Goal: Task Accomplishment & Management: Complete application form

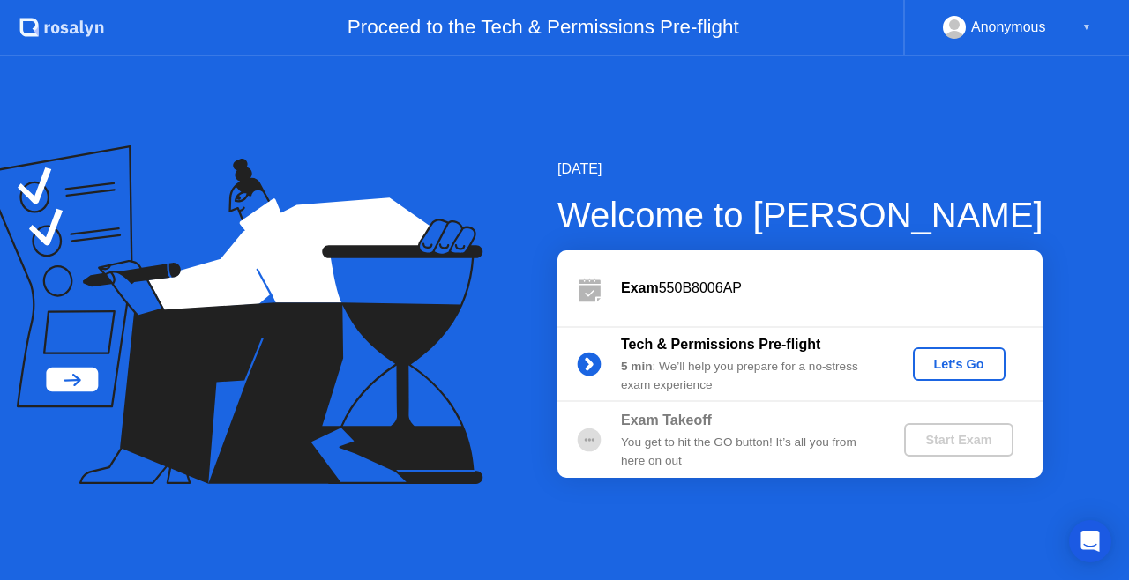
click at [935, 347] on button "Let's Go" at bounding box center [959, 364] width 93 height 34
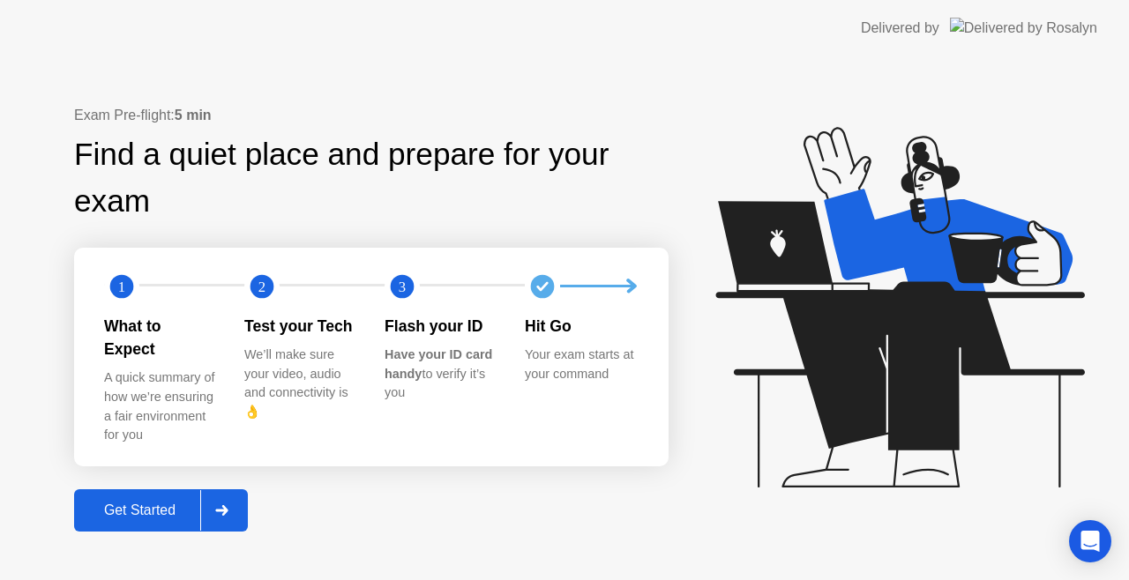
click at [129, 503] on div "Get Started" at bounding box center [139, 511] width 121 height 16
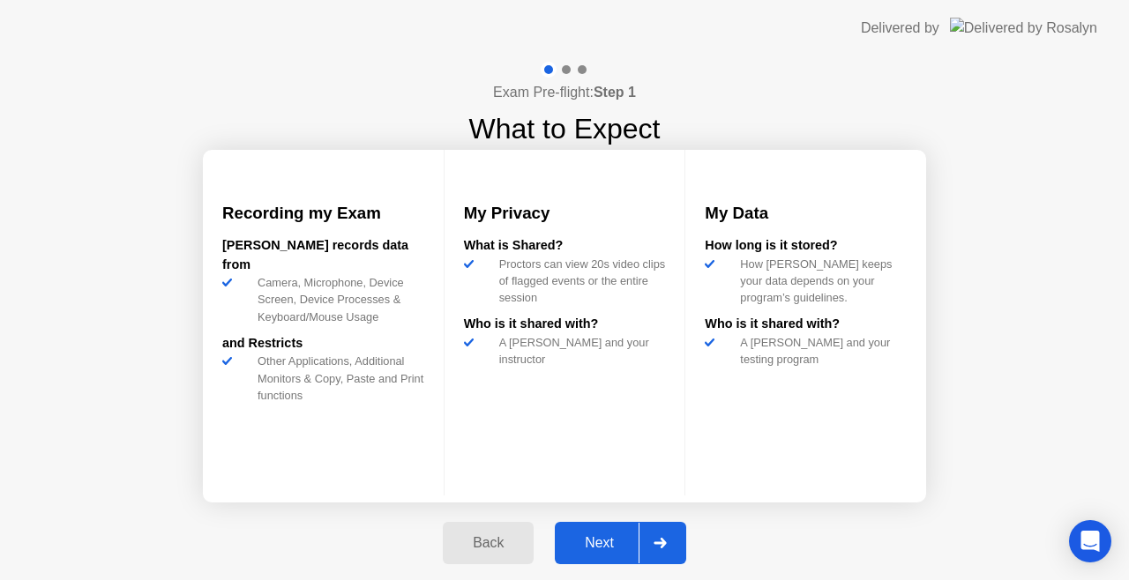
click at [596, 549] on div "Next" at bounding box center [599, 543] width 78 height 16
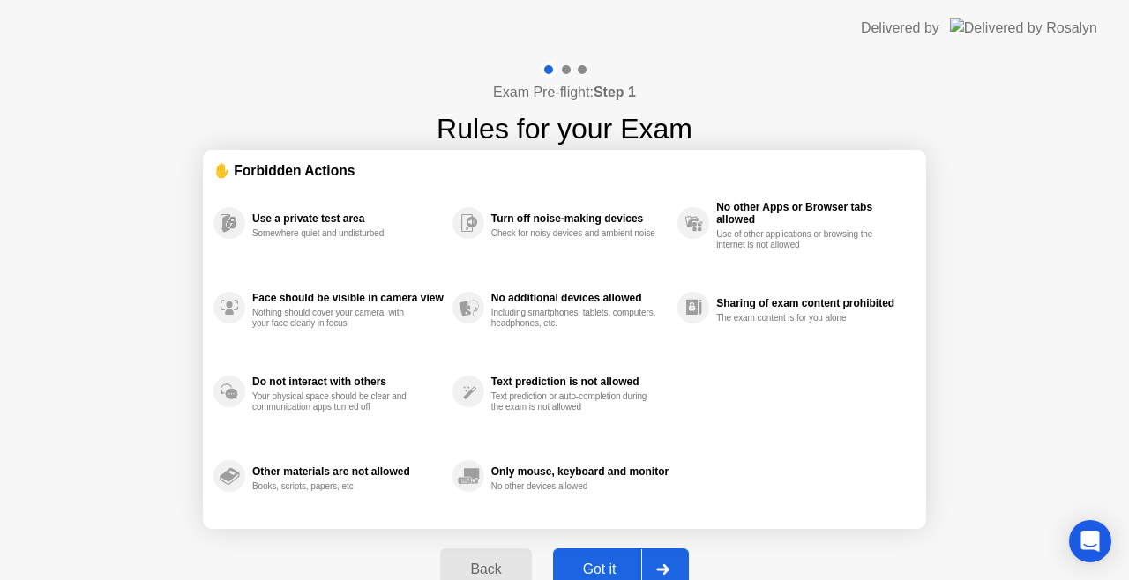
click at [600, 564] on div "Got it" at bounding box center [599, 570] width 83 height 16
select select "**********"
select select "*******"
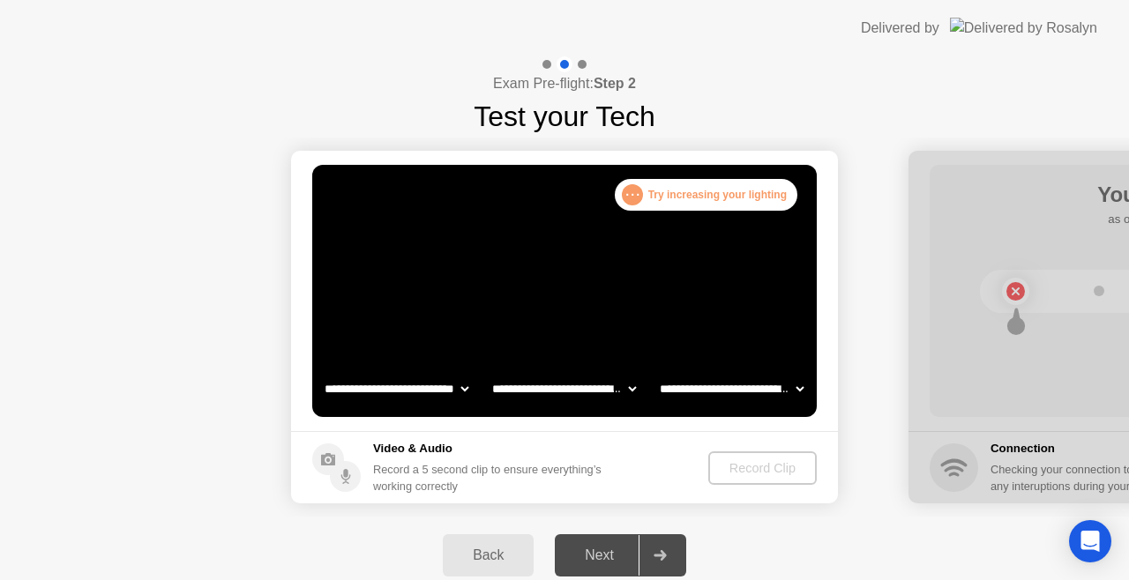
click at [749, 465] on div "Record Clip" at bounding box center [762, 468] width 94 height 14
click at [659, 201] on div ". . . Try increasing your lighting" at bounding box center [706, 195] width 183 height 32
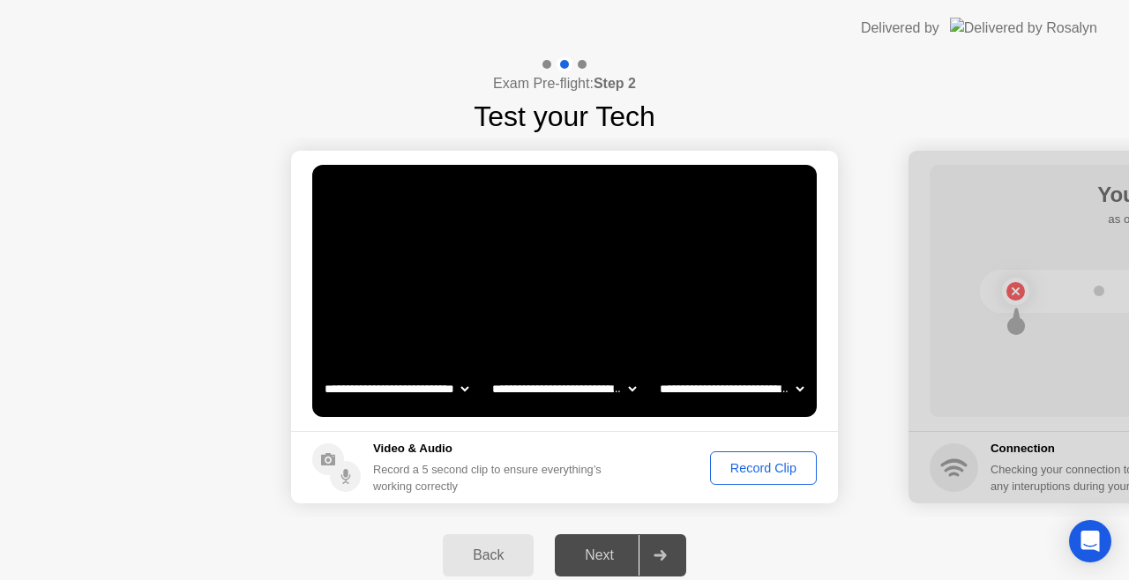
click at [784, 473] on div "Record Clip" at bounding box center [763, 468] width 94 height 14
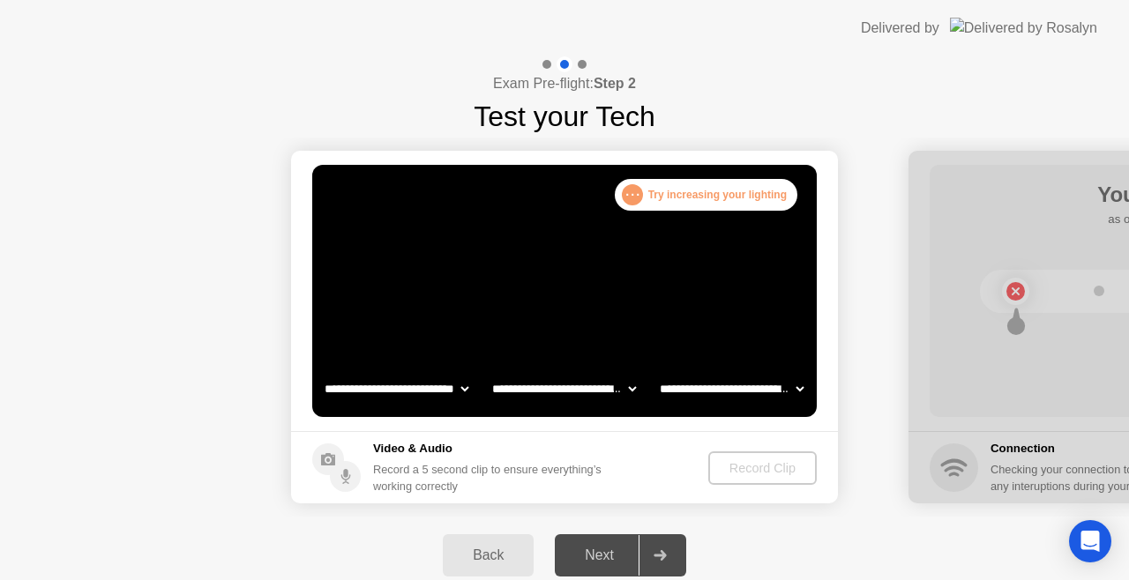
click at [741, 471] on div "Record Clip" at bounding box center [762, 468] width 94 height 14
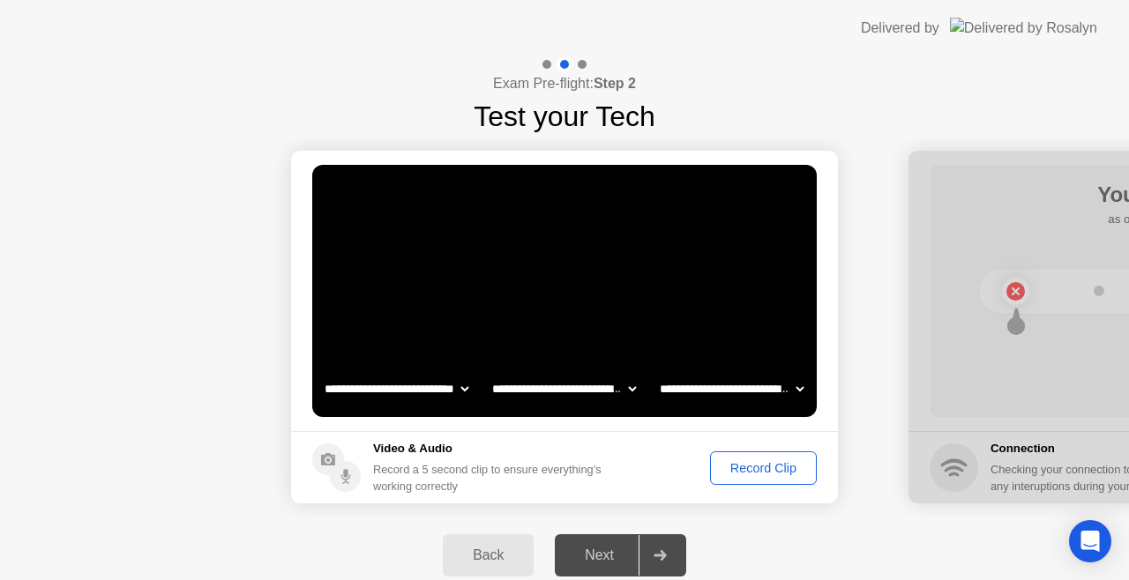
click at [749, 471] on div "Record Clip" at bounding box center [763, 468] width 94 height 14
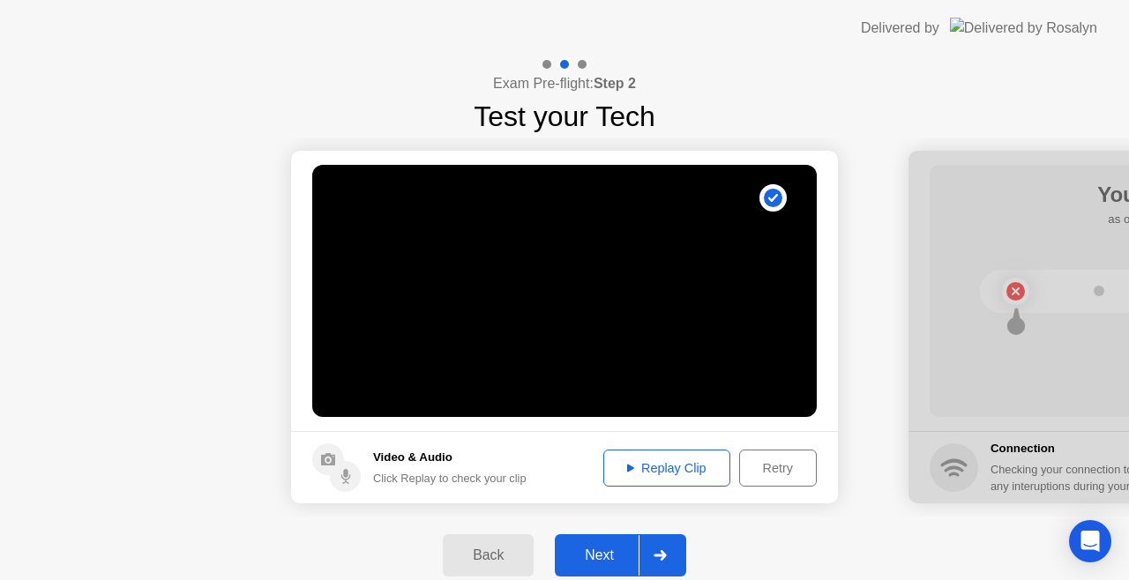
click at [660, 461] on div "Replay Clip" at bounding box center [666, 468] width 115 height 14
click at [615, 541] on button "Next" at bounding box center [620, 555] width 131 height 42
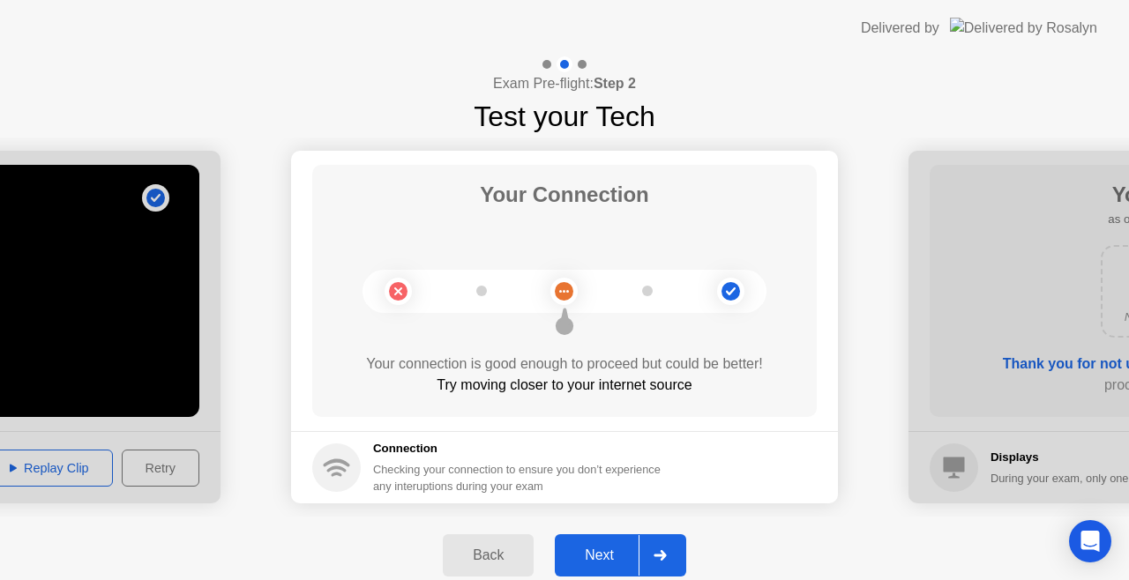
click at [618, 548] on div "Next" at bounding box center [599, 556] width 78 height 16
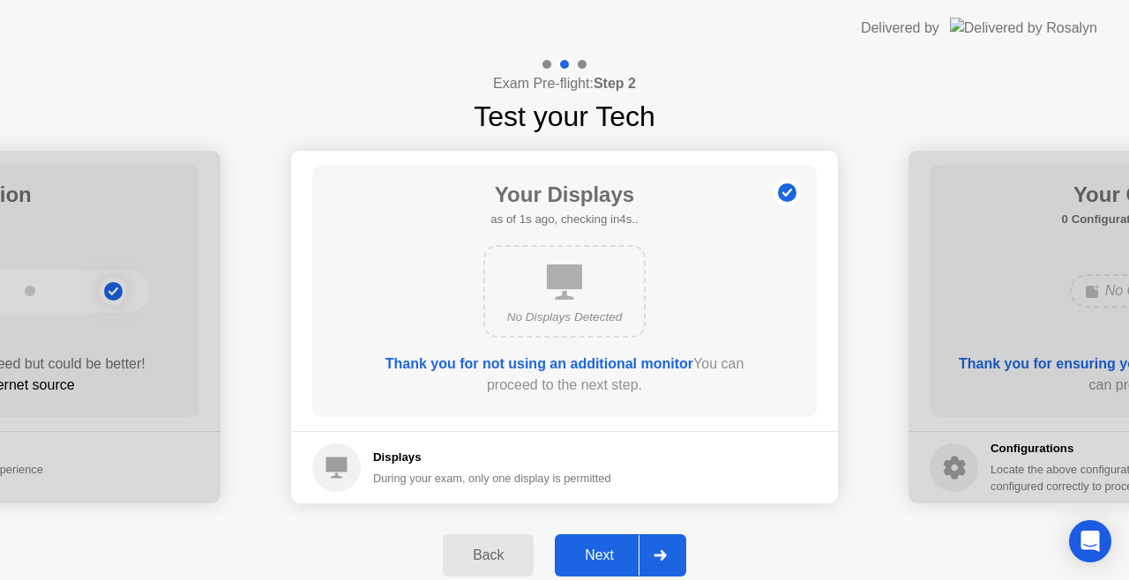
click at [618, 548] on div "Next" at bounding box center [599, 556] width 78 height 16
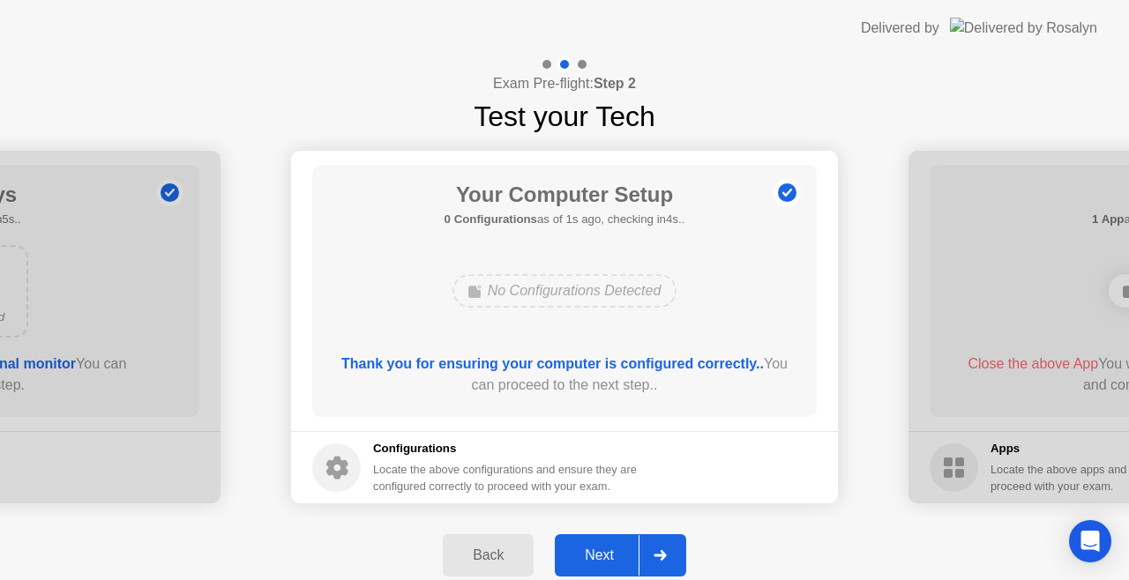
click at [607, 559] on div "Next" at bounding box center [599, 556] width 78 height 16
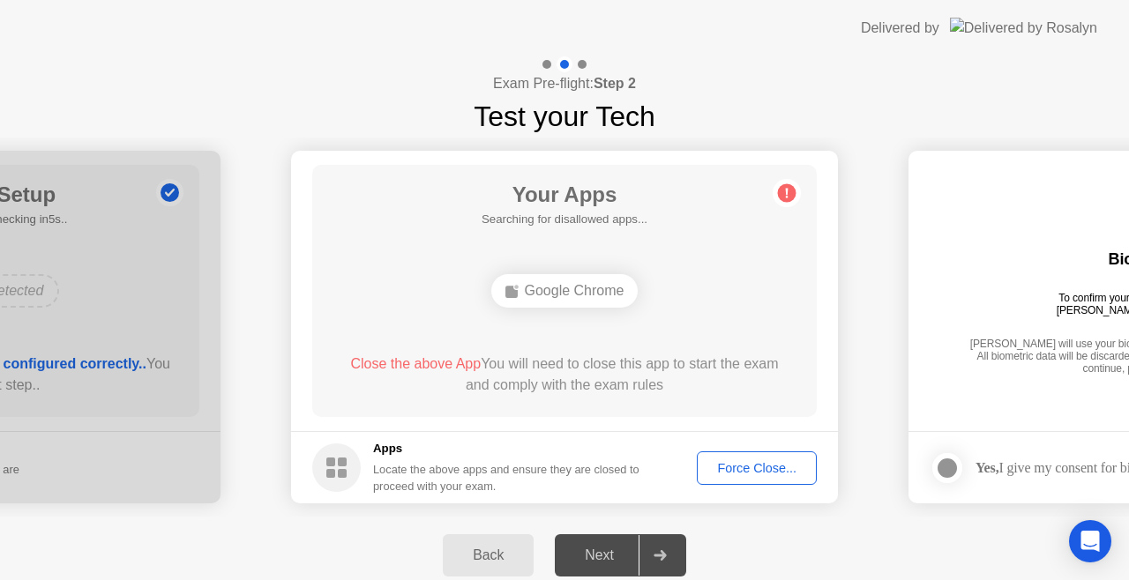
click at [751, 464] on div "Force Close..." at bounding box center [757, 468] width 108 height 14
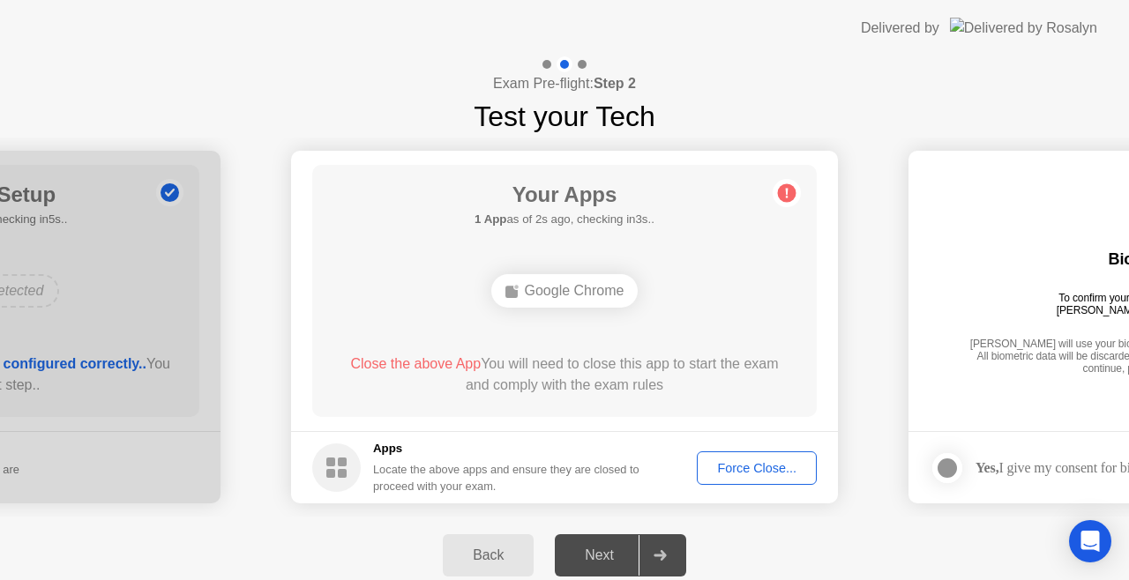
click at [734, 451] on button "Force Close..." at bounding box center [757, 468] width 120 height 34
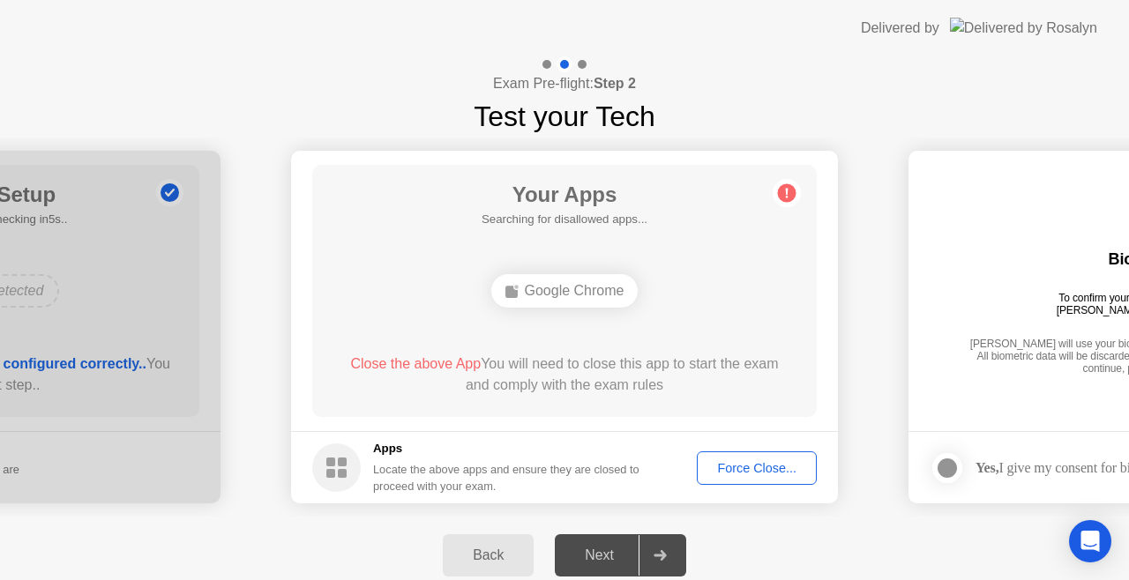
click at [718, 462] on div "Force Close..." at bounding box center [757, 468] width 108 height 14
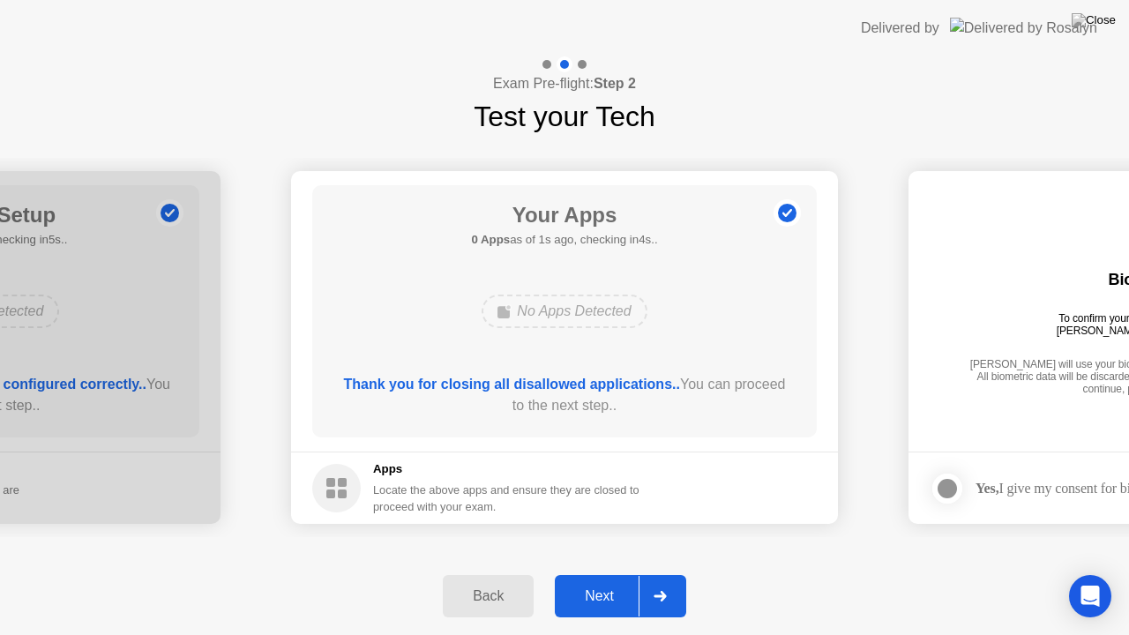
click at [602, 579] on button "Next" at bounding box center [620, 596] width 131 height 42
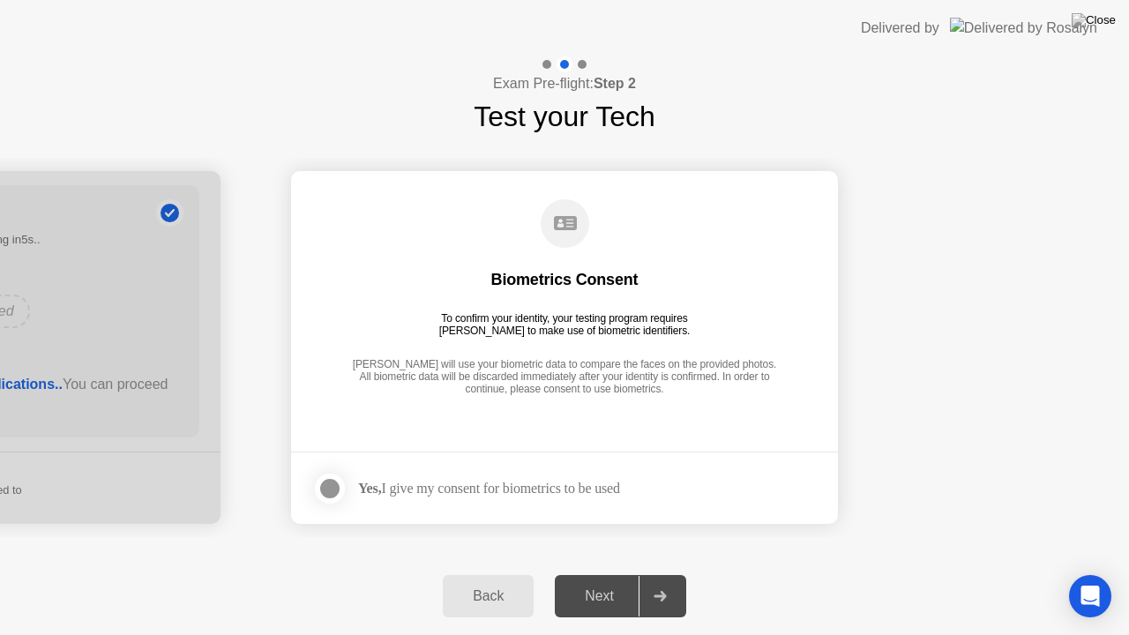
click at [329, 480] on div at bounding box center [329, 488] width 21 height 21
click at [574, 579] on button "Next" at bounding box center [620, 596] width 131 height 42
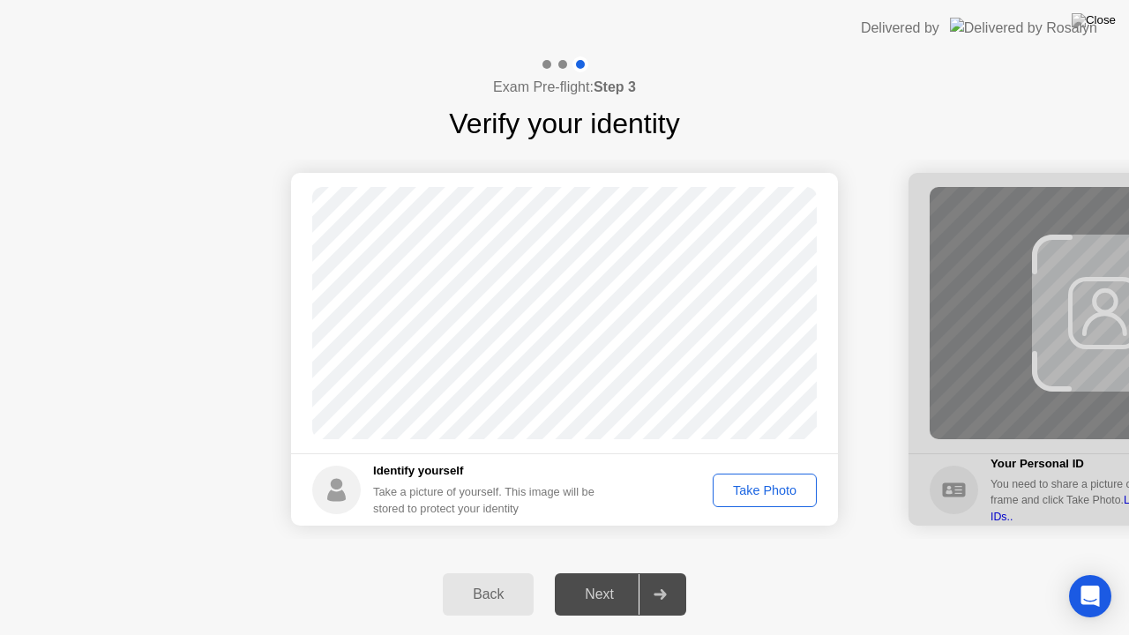
click at [756, 483] on div "Take Photo" at bounding box center [765, 490] width 92 height 14
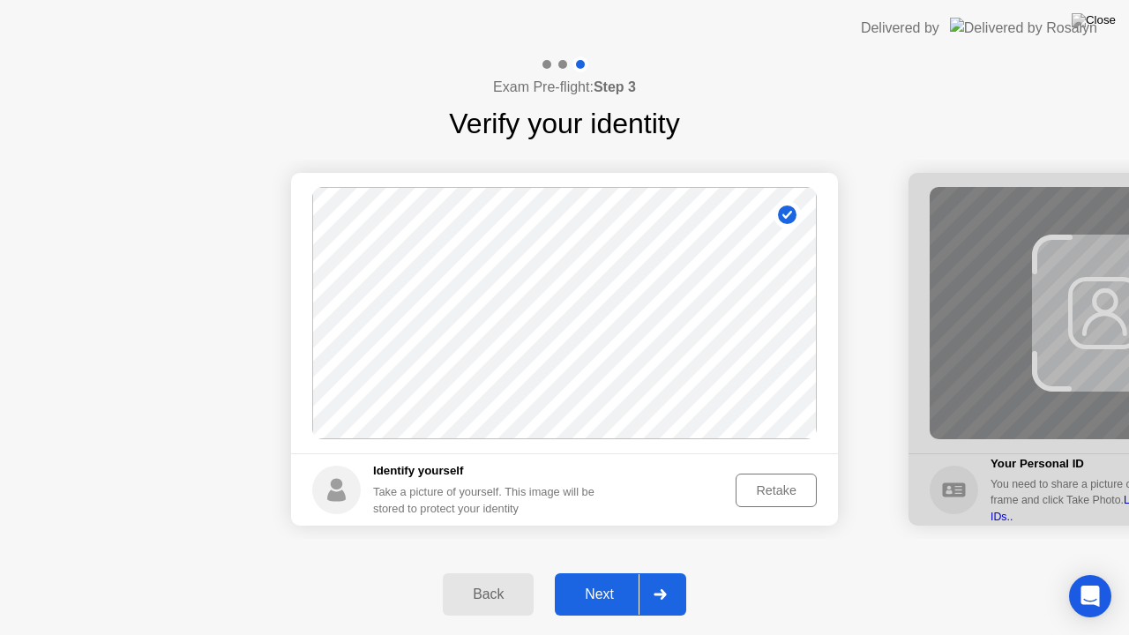
click at [603, 579] on button "Next" at bounding box center [620, 594] width 131 height 42
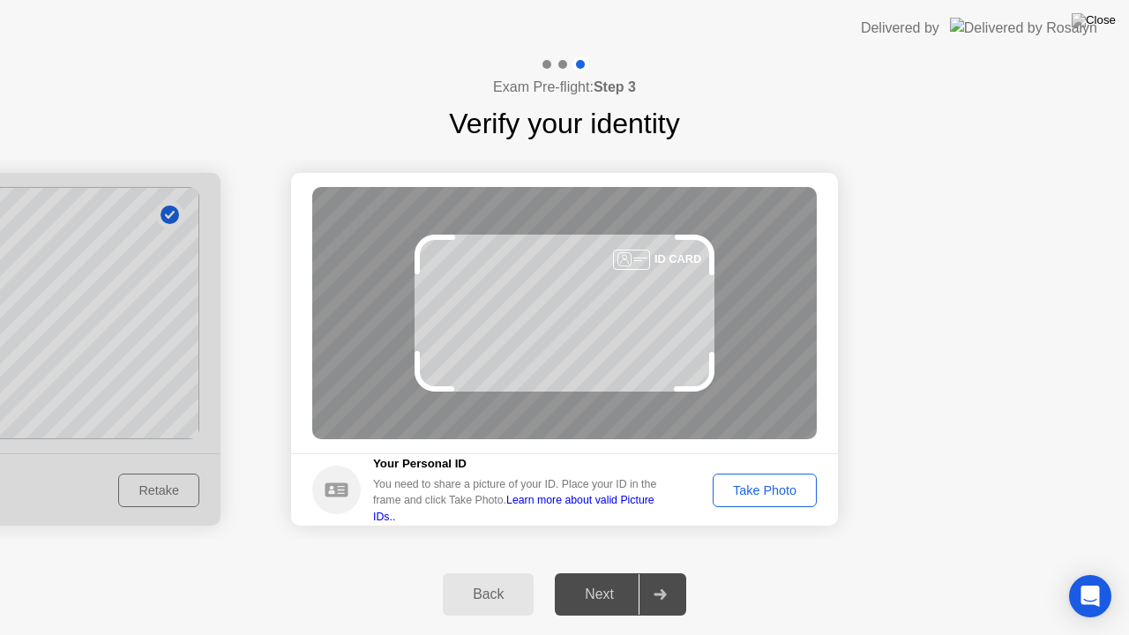
click at [748, 497] on div "Take Photo" at bounding box center [765, 490] width 92 height 14
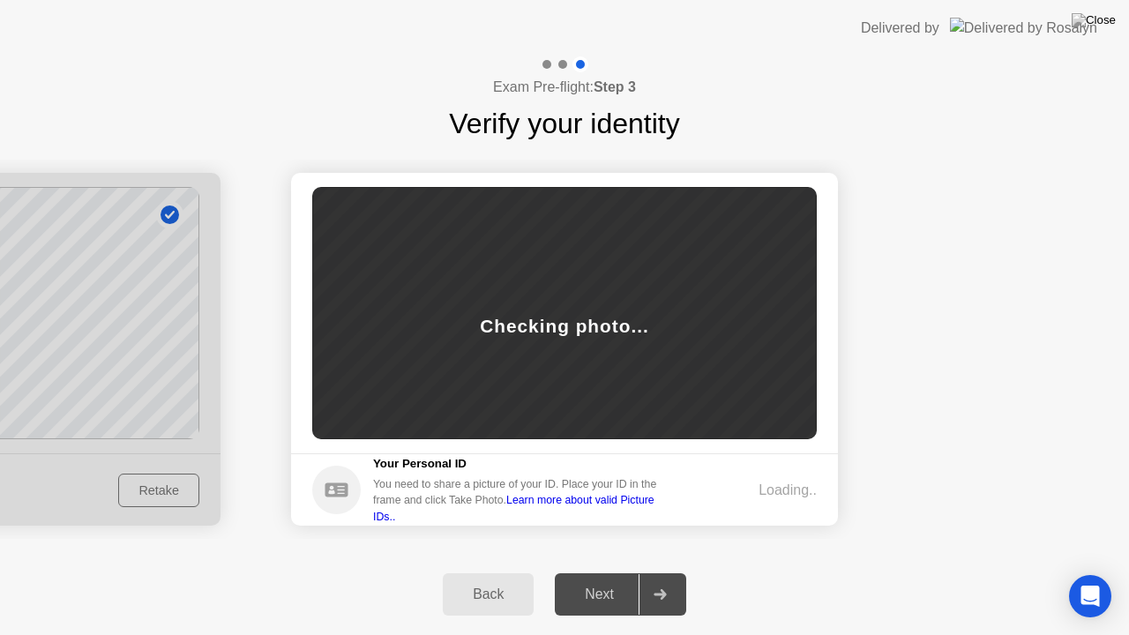
click at [610, 579] on div "Next" at bounding box center [599, 594] width 78 height 16
click at [674, 579] on div at bounding box center [659, 594] width 42 height 41
click at [584, 277] on div "Checking photo..." at bounding box center [564, 313] width 504 height 252
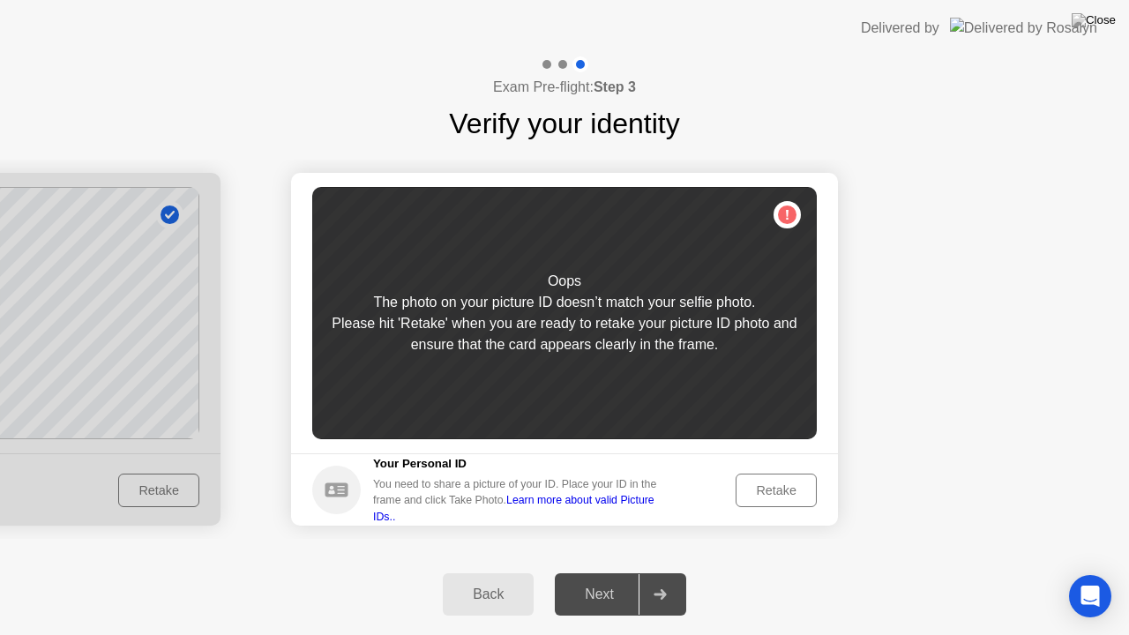
click at [779, 504] on button "Retake" at bounding box center [775, 490] width 81 height 34
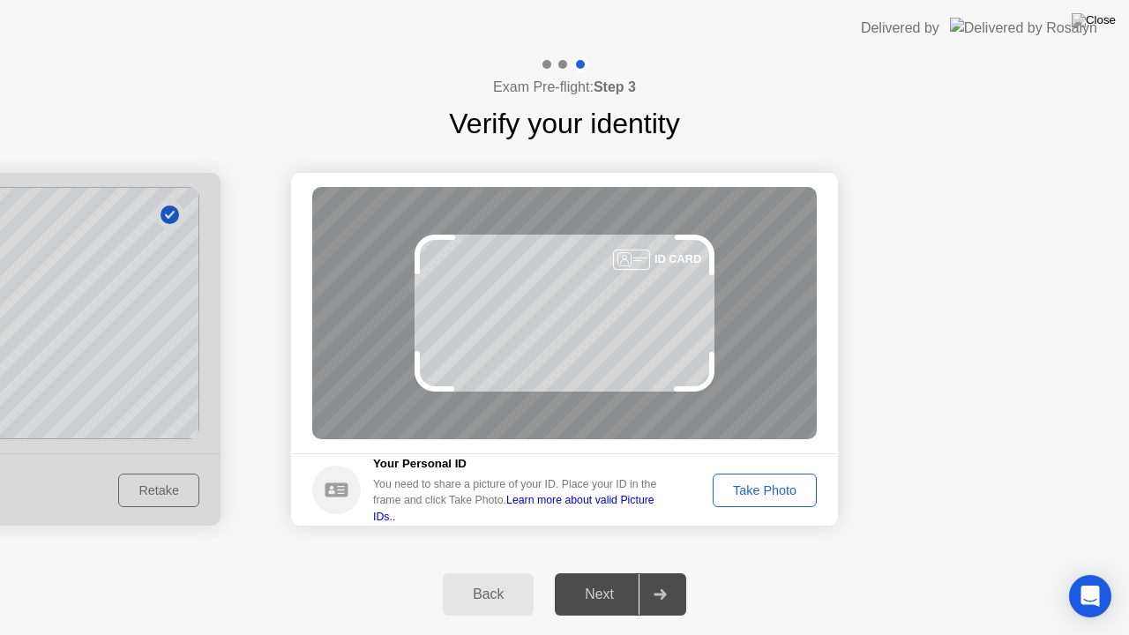
click at [746, 492] on div "Take Photo" at bounding box center [765, 490] width 92 height 14
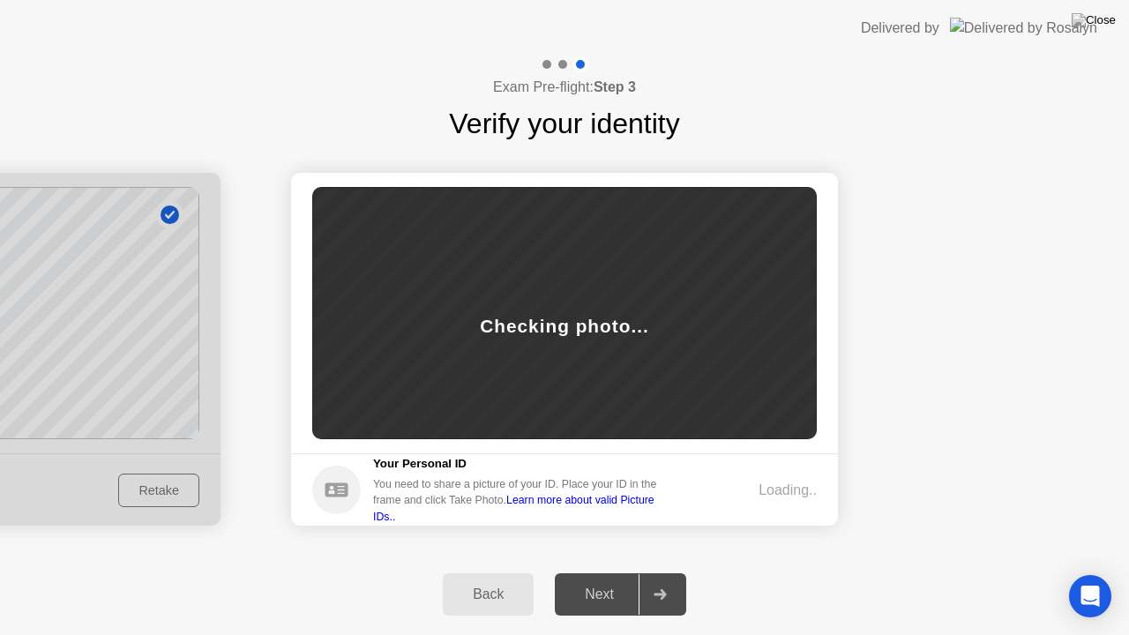
click at [483, 579] on div "Back" at bounding box center [488, 594] width 80 height 16
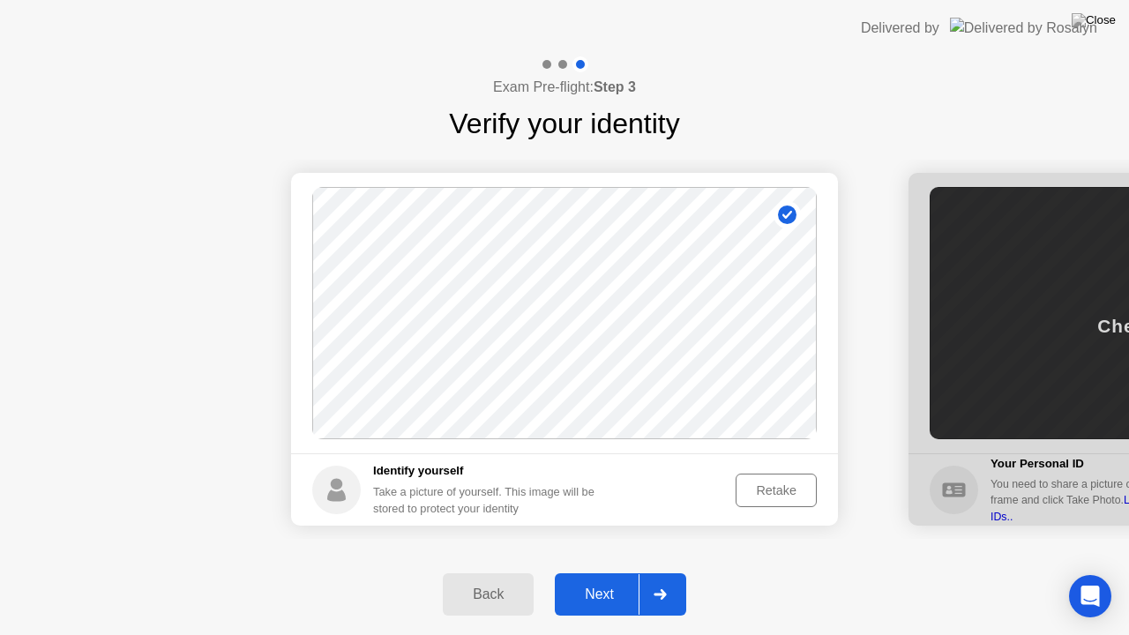
click at [772, 474] on button "Retake" at bounding box center [775, 490] width 81 height 34
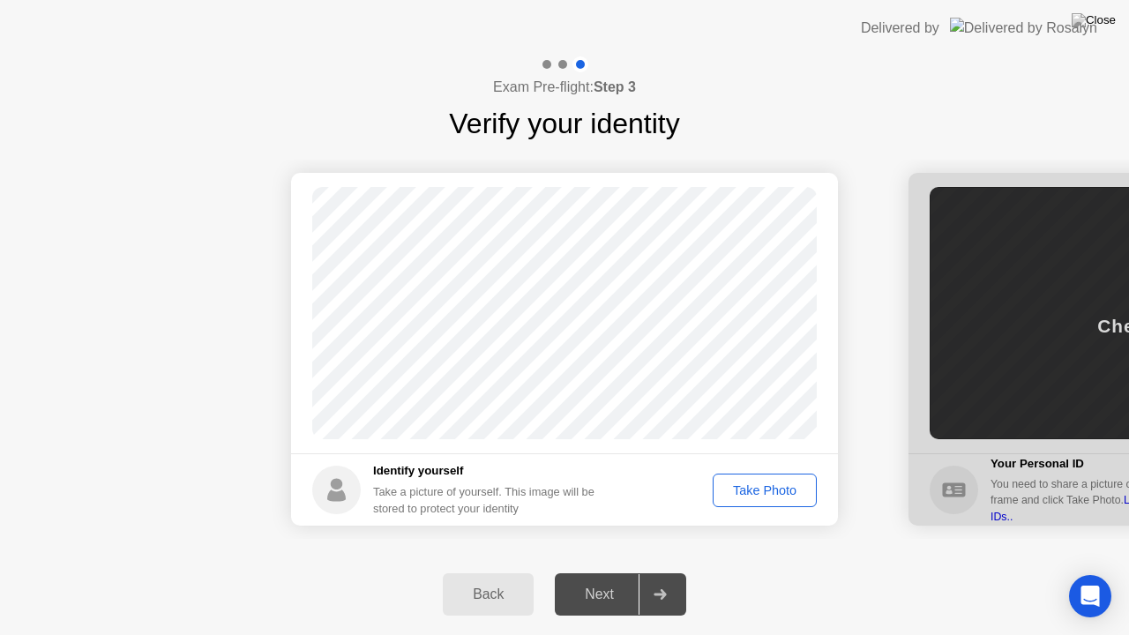
click at [753, 483] on div "Take Photo" at bounding box center [765, 490] width 92 height 14
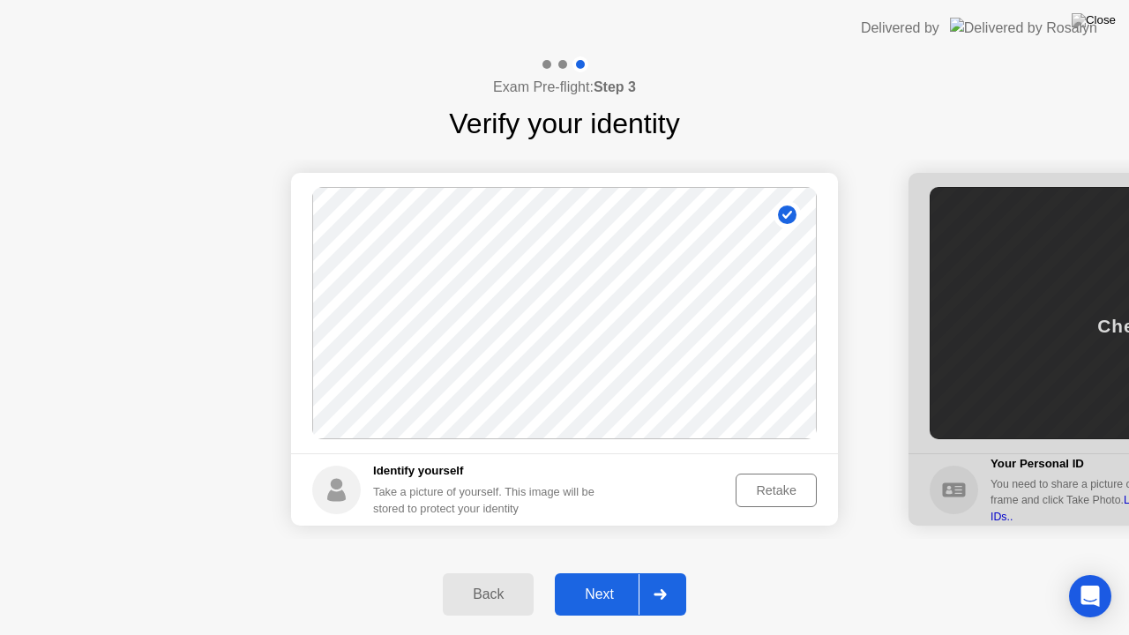
click at [637, 579] on div "Next" at bounding box center [599, 594] width 78 height 16
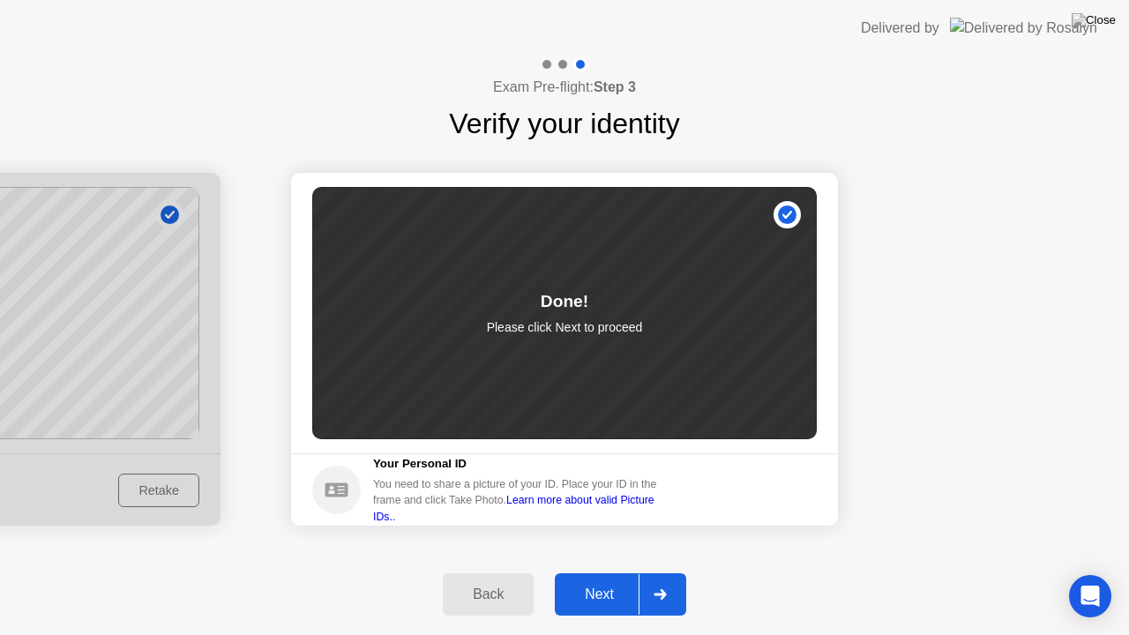
click at [584, 579] on div "Next" at bounding box center [599, 594] width 78 height 16
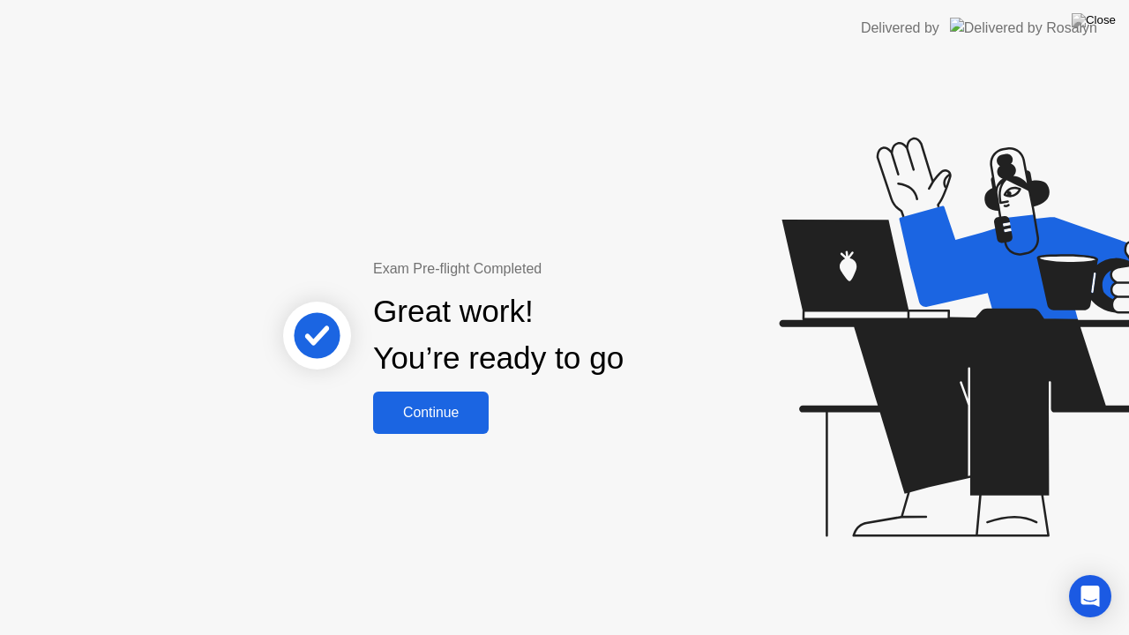
click at [434, 391] on button "Continue" at bounding box center [430, 412] width 115 height 42
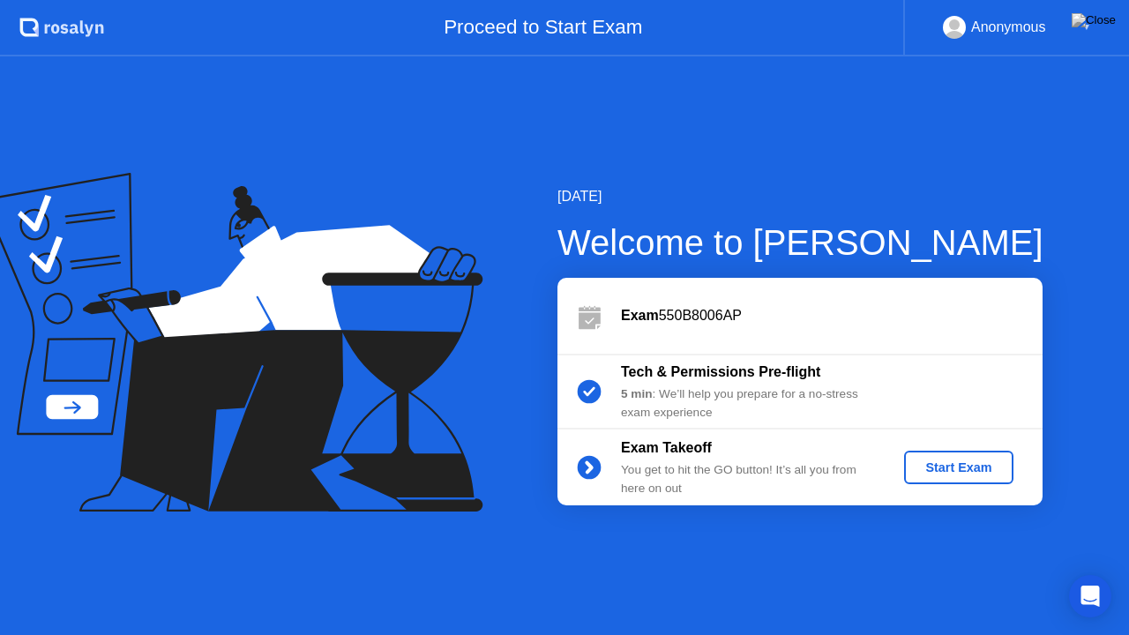
click at [920, 462] on div "Start Exam" at bounding box center [958, 467] width 94 height 14
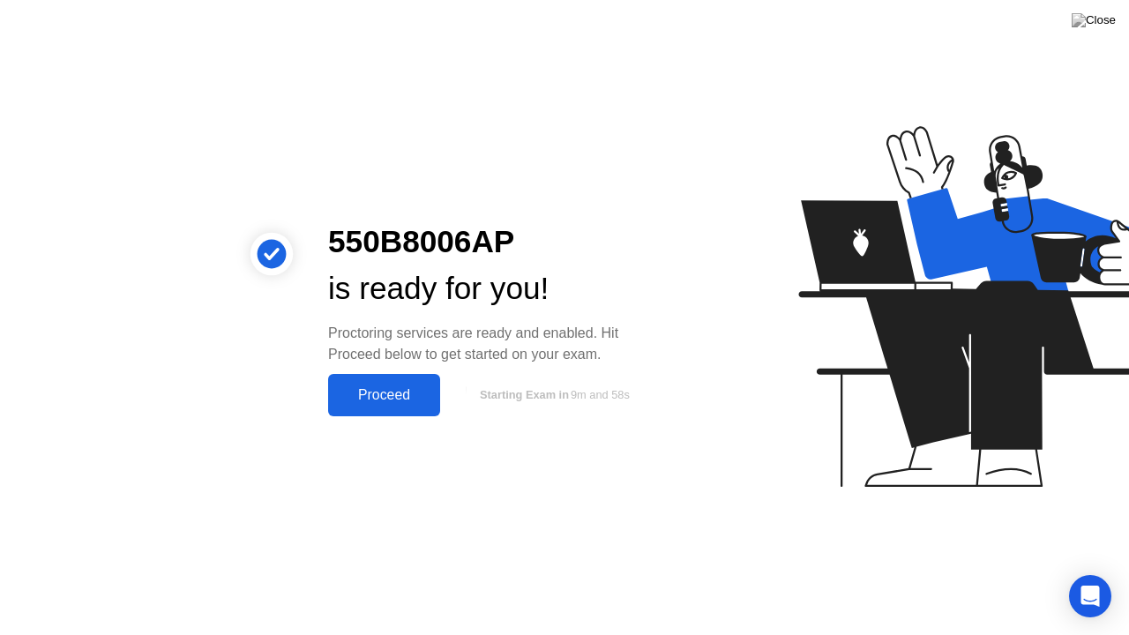
click at [421, 407] on button "Proceed" at bounding box center [384, 395] width 112 height 42
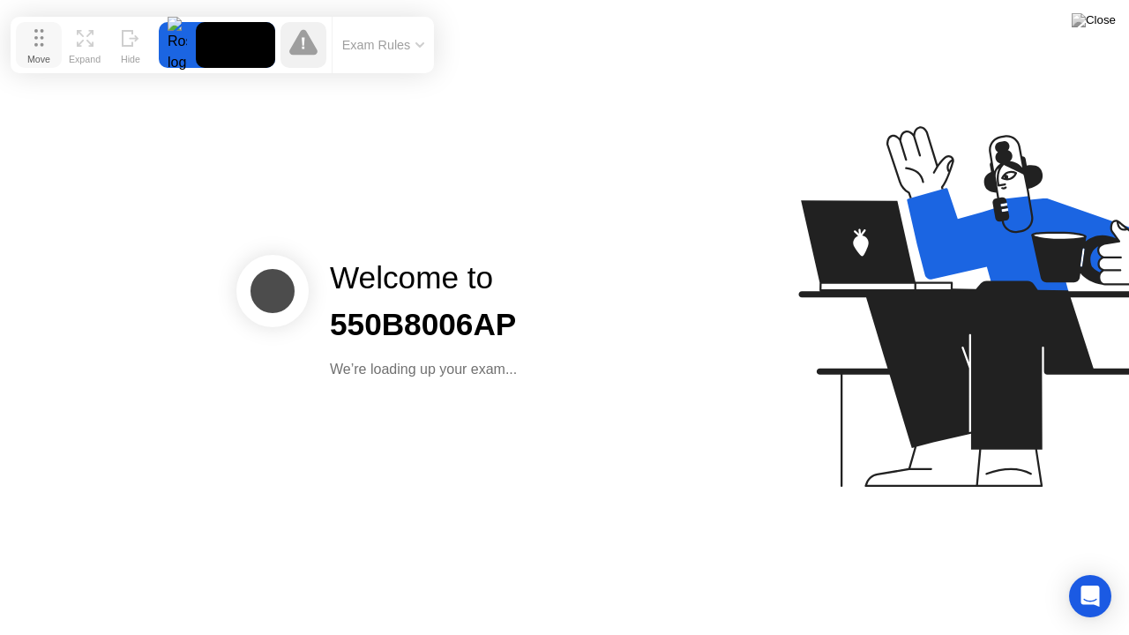
drag, startPoint x: 372, startPoint y: 600, endPoint x: 30, endPoint y: 38, distance: 657.6
click at [30, 38] on button "Move" at bounding box center [39, 45] width 46 height 46
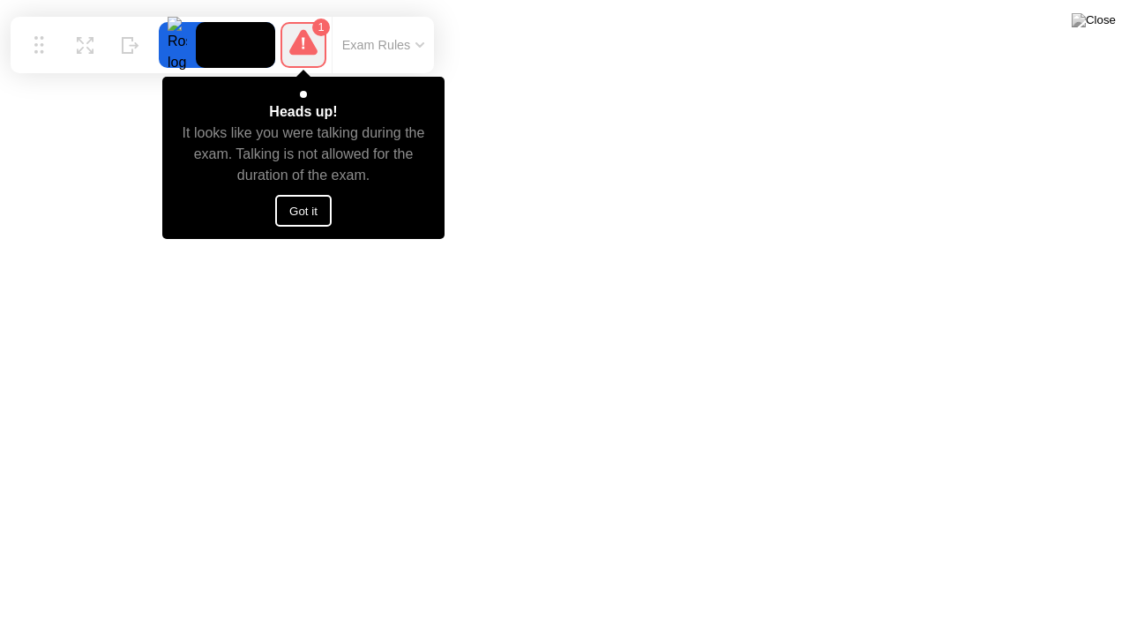
click at [309, 210] on button "Got it" at bounding box center [303, 211] width 56 height 32
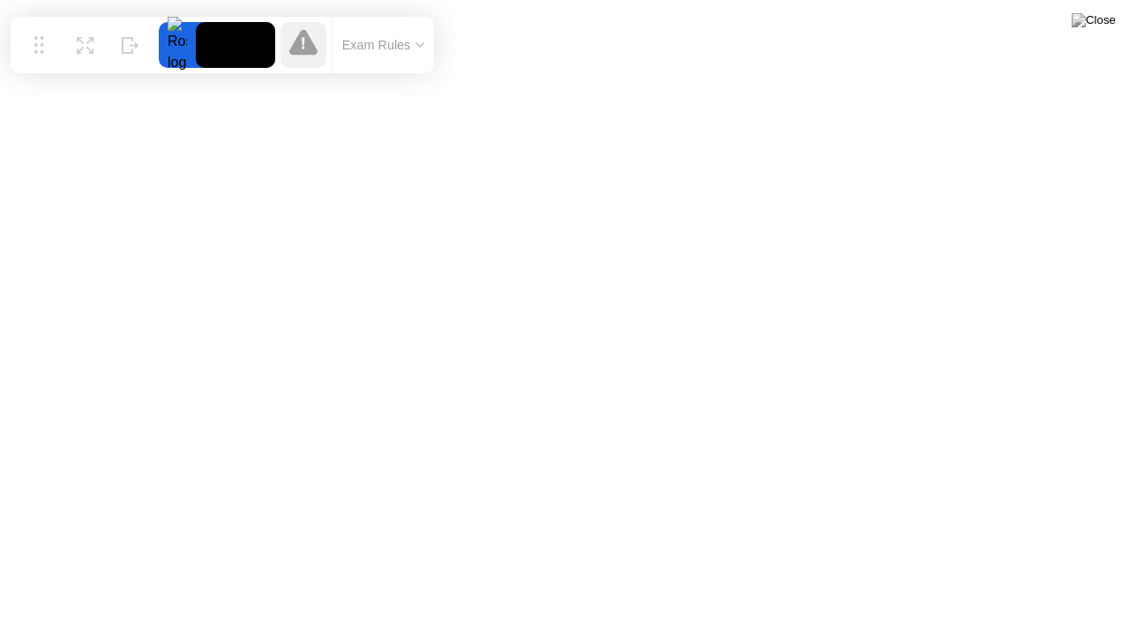
click at [302, 56] on icon at bounding box center [303, 42] width 28 height 28
click at [312, 45] on icon at bounding box center [303, 42] width 28 height 26
click at [362, 46] on button "Exam Rules" at bounding box center [383, 45] width 93 height 16
